Goal: Task Accomplishment & Management: Manage account settings

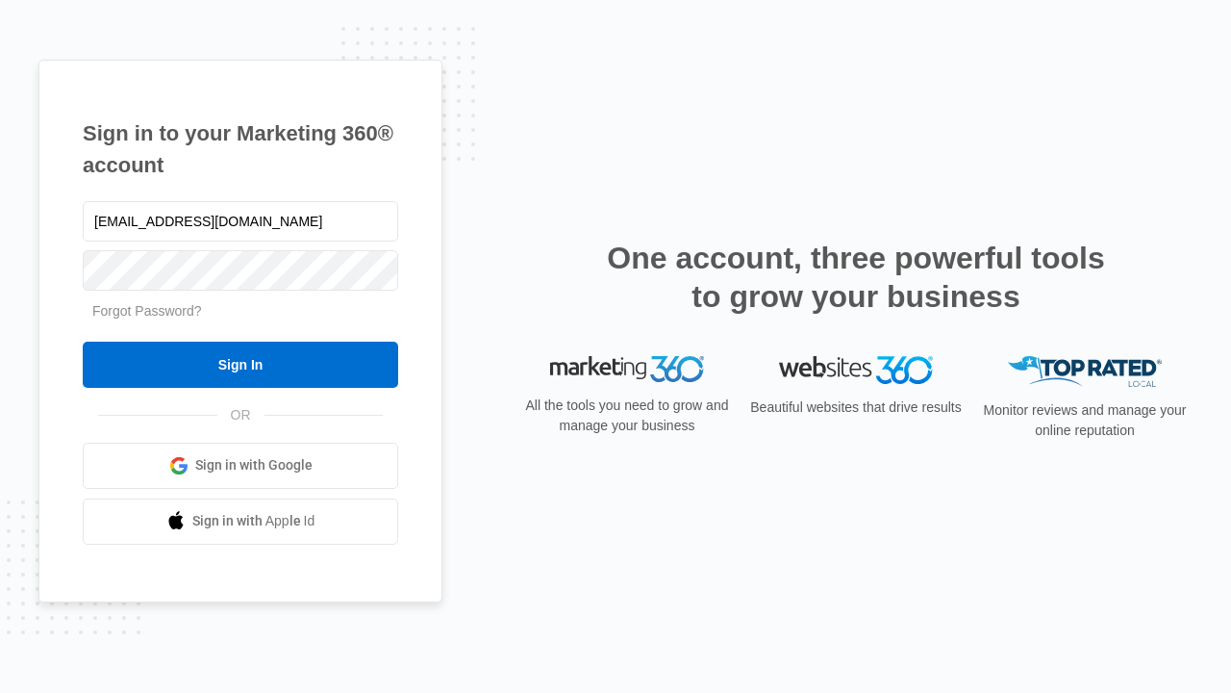
type input "[EMAIL_ADDRESS][DOMAIN_NAME]"
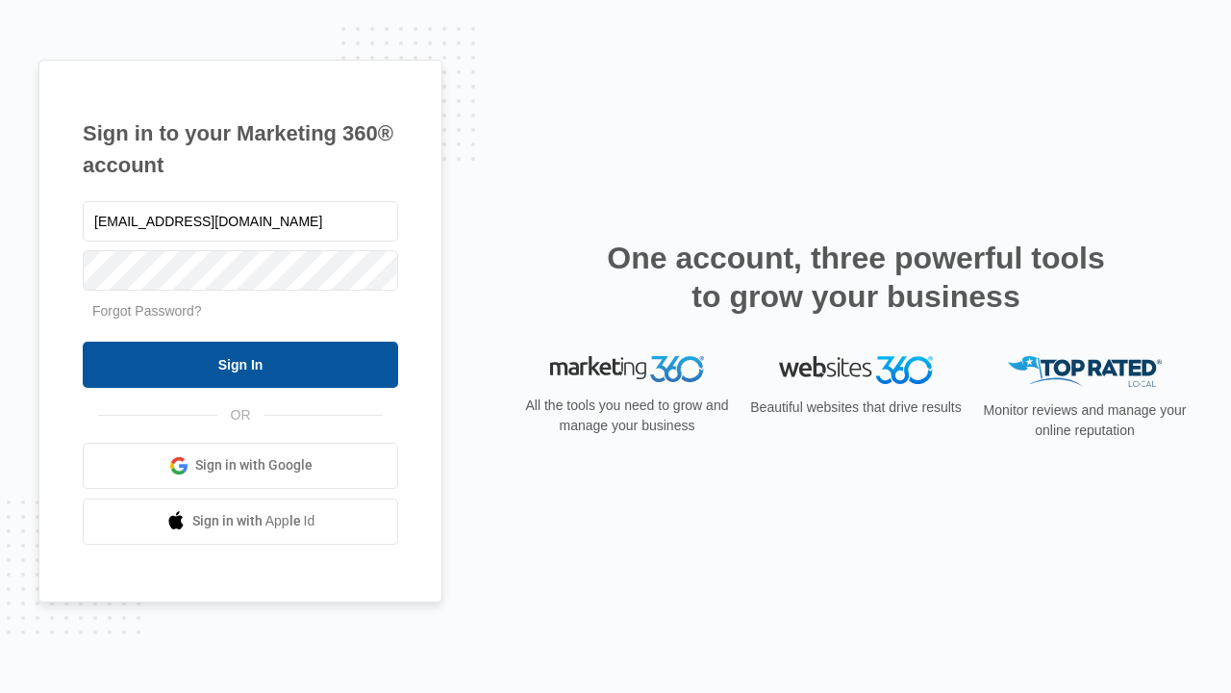
click at [240, 364] on input "Sign In" at bounding box center [241, 364] width 316 height 46
